Goal: Task Accomplishment & Management: Complete application form

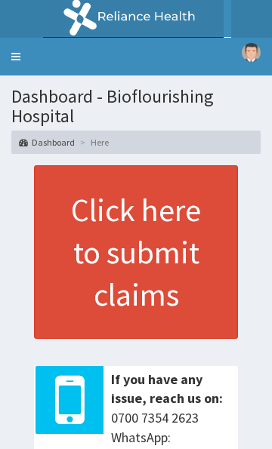
click at [20, 60] on link "Toggle navigation" at bounding box center [16, 57] width 32 height 38
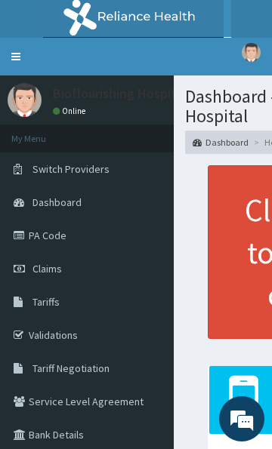
click at [53, 279] on link "Claims" at bounding box center [87, 268] width 174 height 33
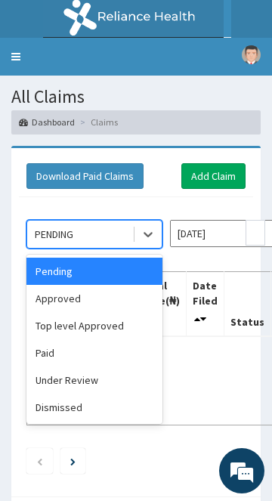
click at [231, 230] on input "Oct 2025" at bounding box center [238, 233] width 136 height 27
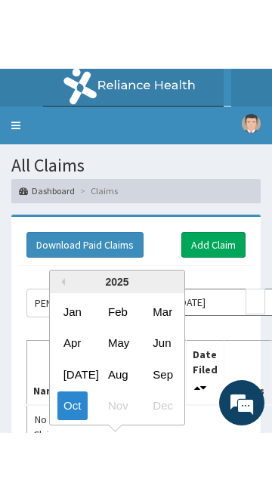
scroll to position [51, 0]
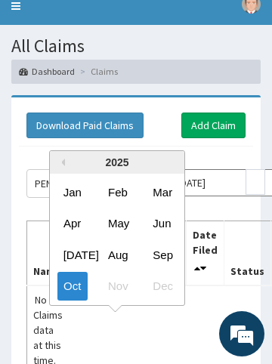
click at [169, 255] on div "Sep" at bounding box center [162, 254] width 30 height 28
type input "Sep 2025"
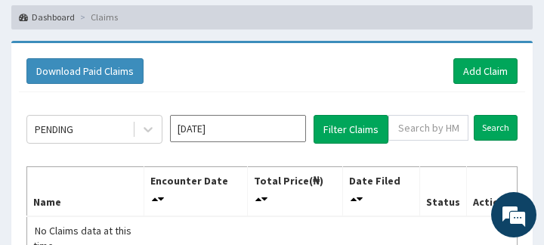
scroll to position [103, 0]
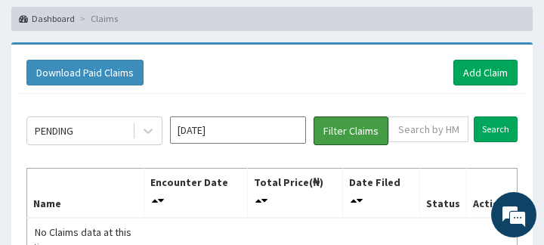
click at [271, 128] on button "Filter Claims" at bounding box center [350, 130] width 75 height 29
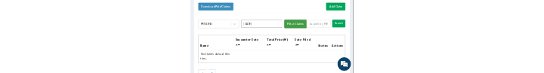
scroll to position [155, 0]
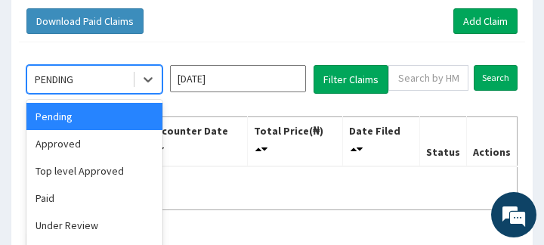
click at [58, 136] on div "Approved" at bounding box center [94, 143] width 136 height 27
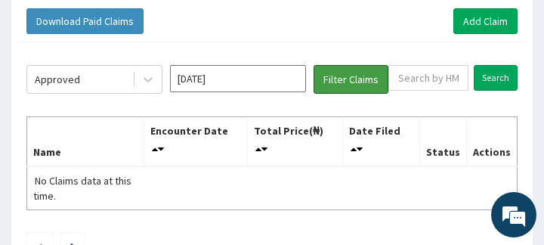
click at [271, 82] on button "Filter Claims" at bounding box center [350, 79] width 75 height 29
click at [271, 73] on button "Filter Claims" at bounding box center [350, 79] width 75 height 29
click at [271, 79] on button "Filter Claims" at bounding box center [350, 79] width 75 height 29
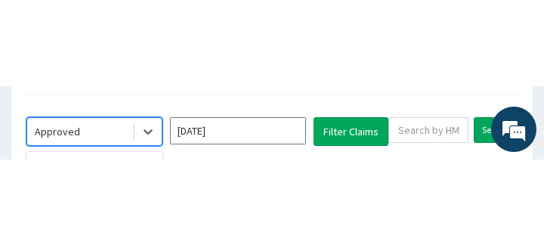
scroll to position [197, 0]
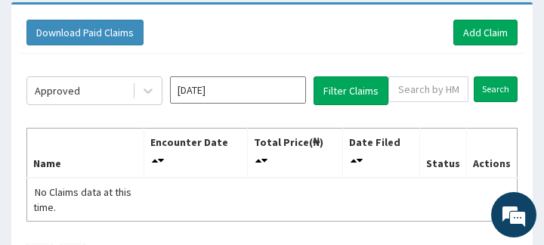
scroll to position [142, 0]
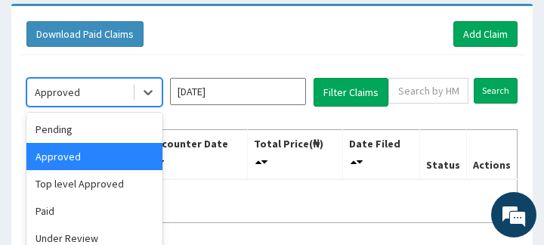
click at [54, 213] on div "Paid" at bounding box center [94, 210] width 136 height 27
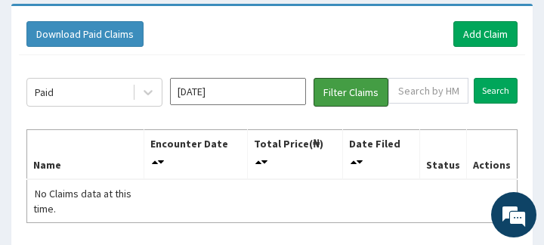
click at [271, 82] on button "Filter Claims" at bounding box center [350, 92] width 75 height 29
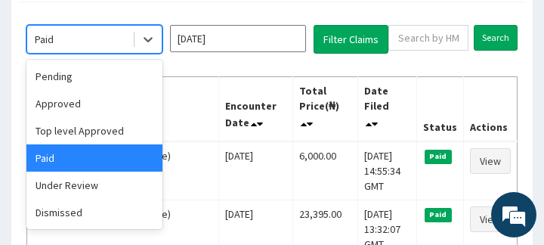
scroll to position [196, 0]
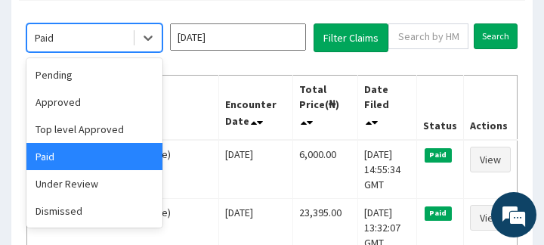
click at [73, 181] on div "Under Review" at bounding box center [94, 183] width 136 height 27
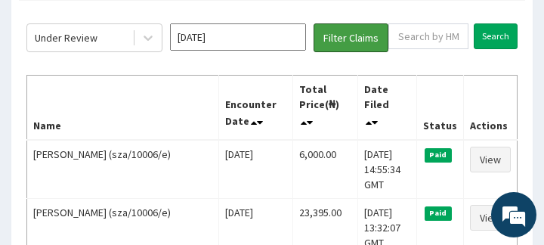
click at [271, 39] on button "Filter Claims" at bounding box center [350, 37] width 75 height 29
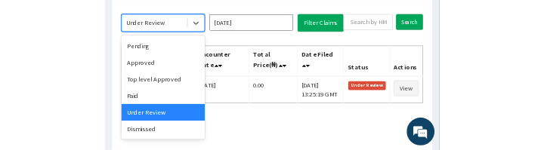
scroll to position [193, 0]
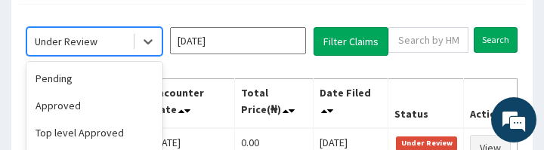
click at [75, 137] on div "Top level Approved" at bounding box center [94, 132] width 136 height 27
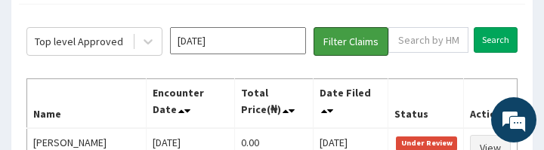
click at [271, 38] on button "Filter Claims" at bounding box center [350, 41] width 75 height 29
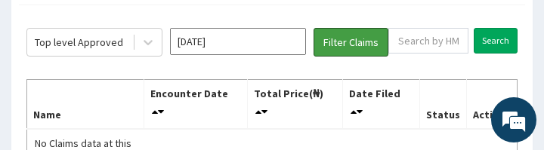
scroll to position [178, 0]
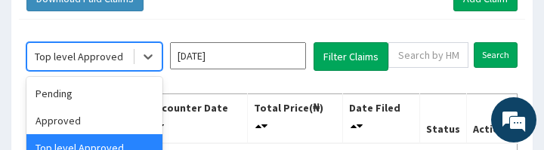
click at [66, 120] on div "Approved" at bounding box center [94, 120] width 136 height 27
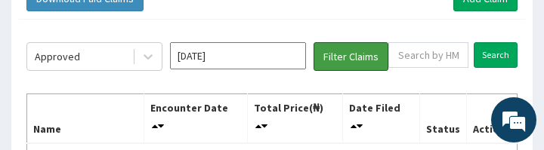
click at [271, 54] on button "Filter Claims" at bounding box center [350, 56] width 75 height 29
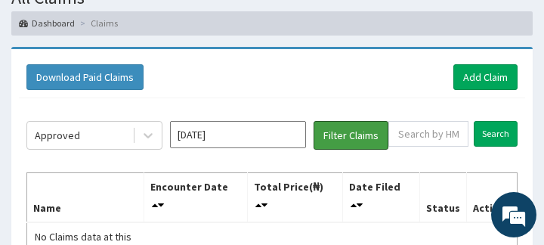
scroll to position [100, 0]
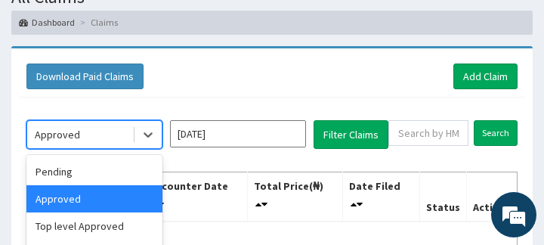
click at [62, 168] on div "Pending" at bounding box center [94, 171] width 136 height 27
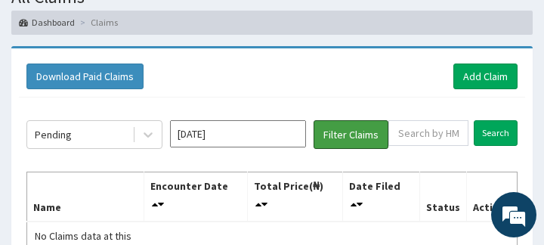
click at [271, 131] on button "Filter Claims" at bounding box center [350, 134] width 75 height 29
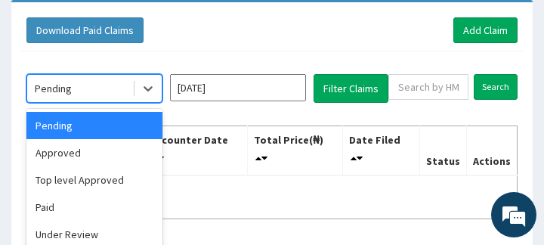
scroll to position [150, 0]
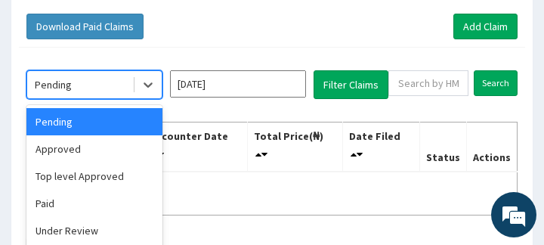
click at [52, 201] on div "Paid" at bounding box center [94, 203] width 136 height 27
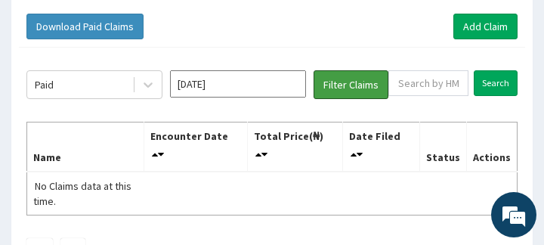
click at [271, 91] on button "Filter Claims" at bounding box center [350, 84] width 75 height 29
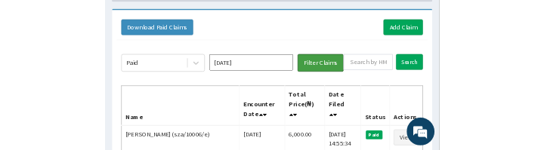
scroll to position [130, 0]
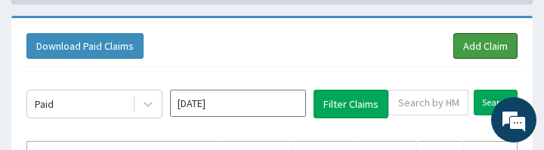
click at [271, 40] on link "Add Claim" at bounding box center [485, 46] width 64 height 26
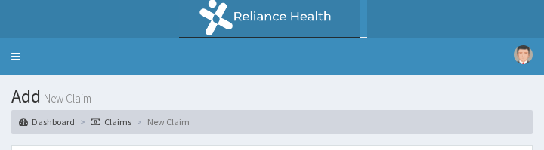
type input "Bioflourishing Hospital"
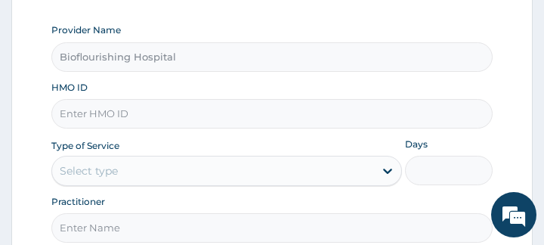
scroll to position [221, 0]
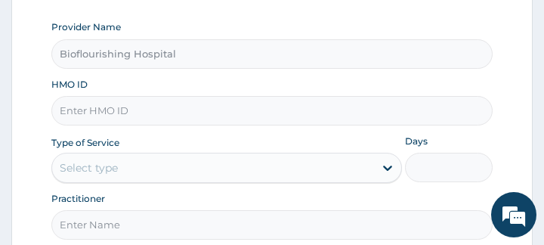
click at [269, 113] on input "HMO ID" at bounding box center [272, 110] width 442 height 29
paste input "sza/10006/e"
type input "sza/10006/e"
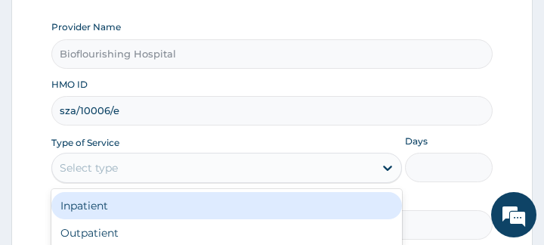
click at [140, 225] on div "Outpatient" at bounding box center [226, 232] width 351 height 27
type input "1"
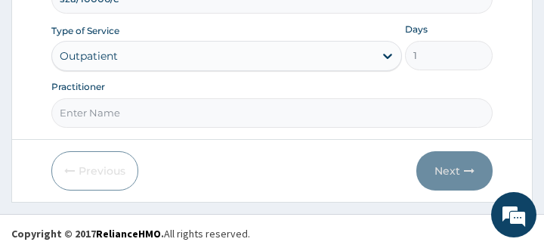
scroll to position [337, 0]
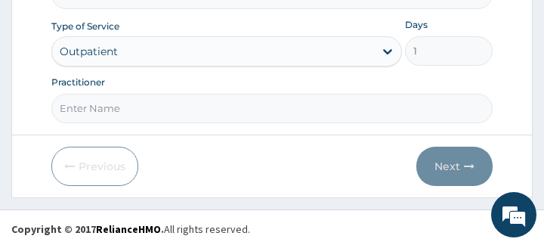
click at [249, 110] on input "Practitioner" at bounding box center [272, 108] width 442 height 29
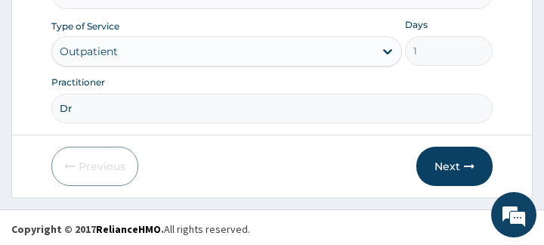
type input "[PERSON_NAME]"
click at [474, 162] on icon "button" at bounding box center [469, 166] width 11 height 11
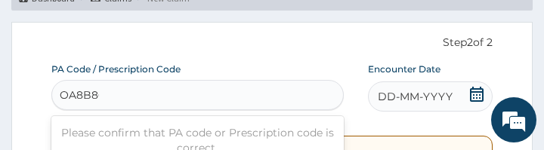
scroll to position [0, 0]
click at [76, 98] on input "OA8B86" at bounding box center [83, 95] width 46 height 15
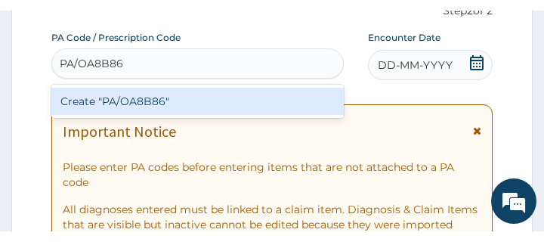
scroll to position [135, 0]
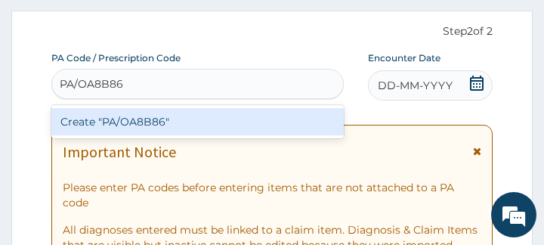
click at [245, 119] on div "Create "PA/OA8B86"" at bounding box center [197, 121] width 292 height 27
type input "PA/OA8B86"
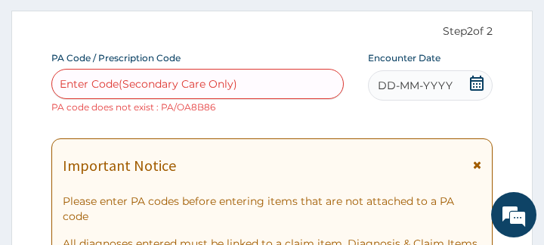
type input "0"
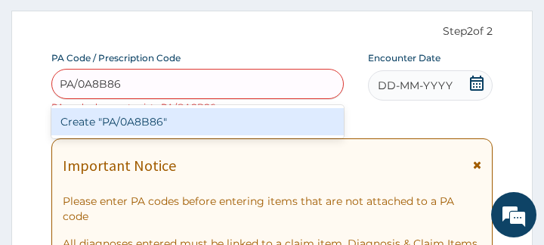
scroll to position [0, 0]
click at [263, 124] on div "Create "PA/0A8B86"" at bounding box center [197, 121] width 292 height 27
type input "PA/0A8B86"
